Goal: Navigation & Orientation: Find specific page/section

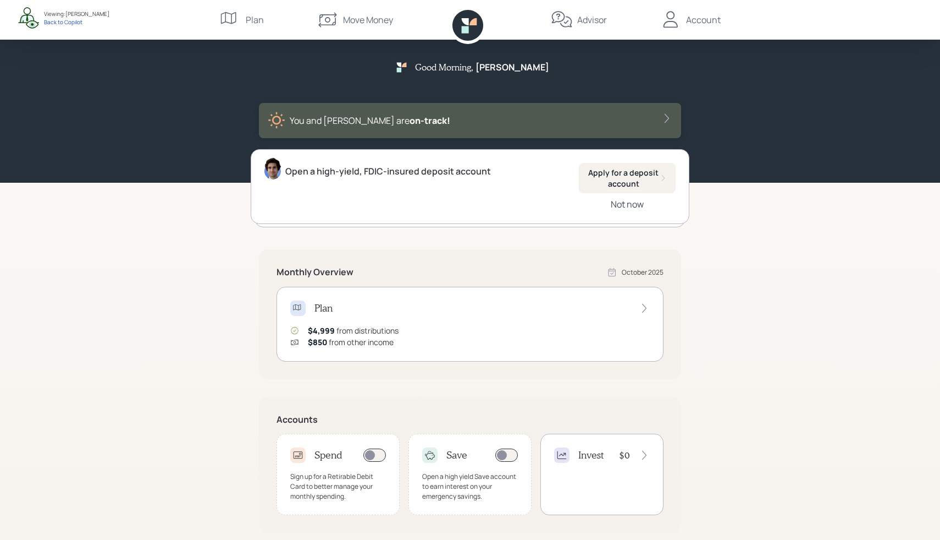
click at [619, 200] on div "Not now" at bounding box center [627, 204] width 33 height 12
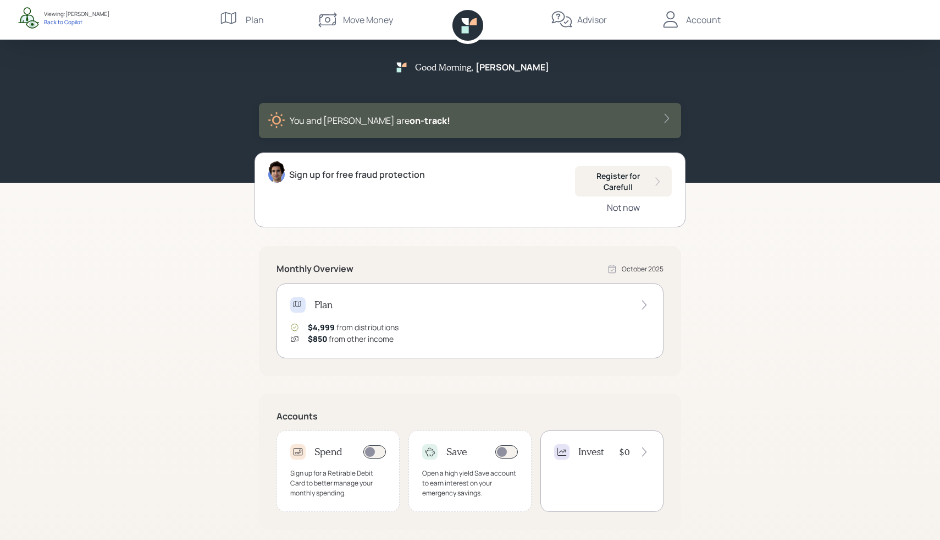
click at [618, 207] on div "Not now" at bounding box center [623, 207] width 33 height 12
